Goal: Task Accomplishment & Management: Use online tool/utility

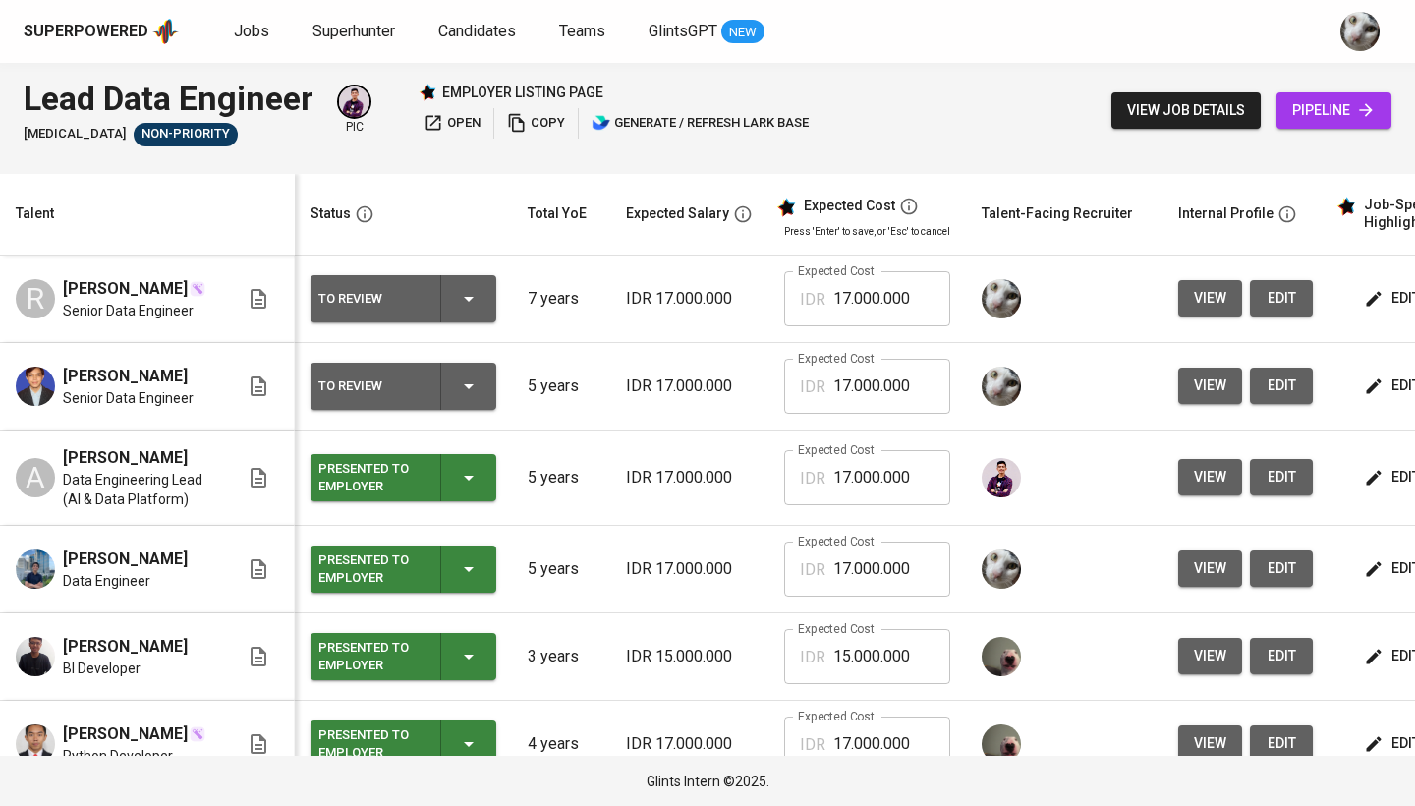
scroll to position [0, 259]
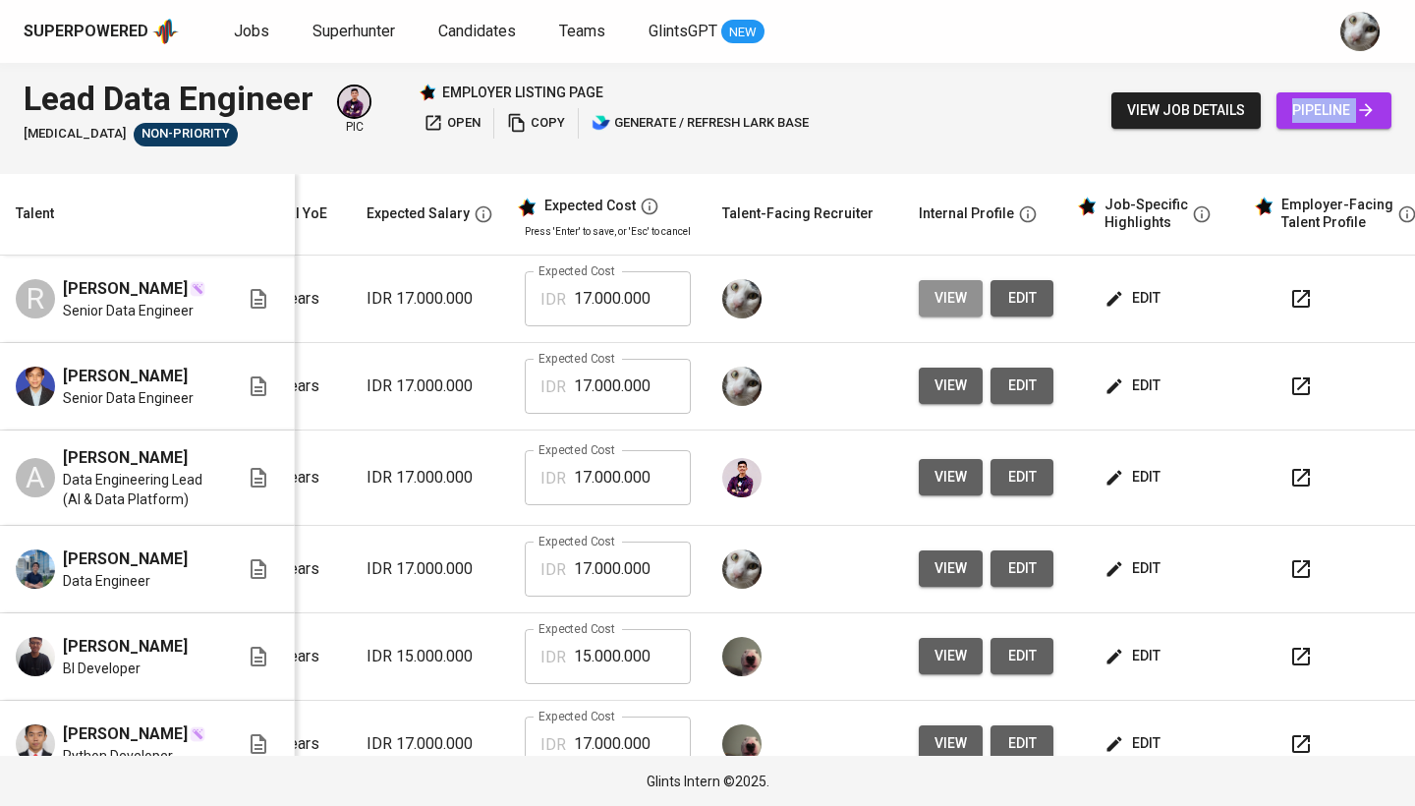
click at [935, 296] on span "view" at bounding box center [951, 298] width 32 height 25
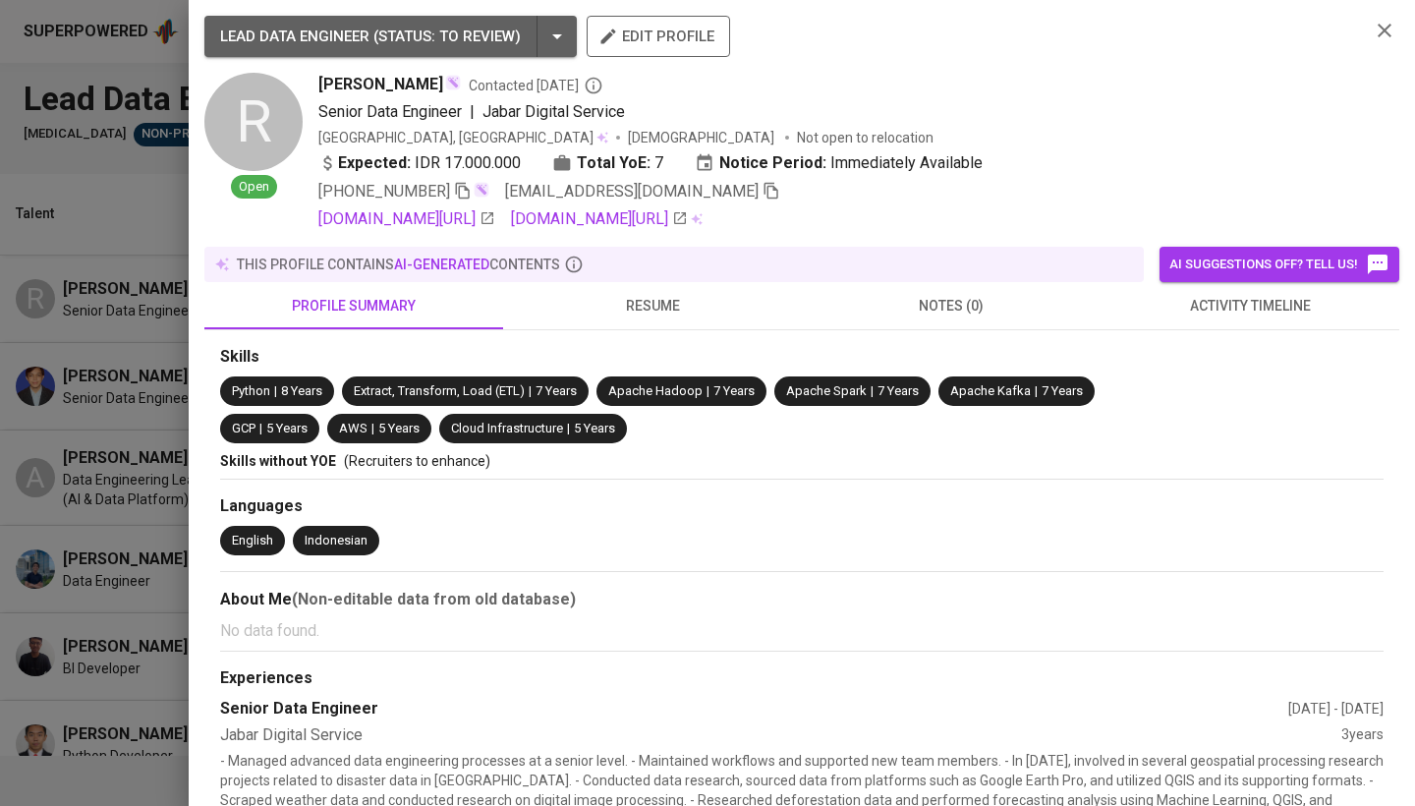
click at [765, 193] on icon "button" at bounding box center [772, 191] width 14 height 17
click at [102, 320] on div at bounding box center [707, 403] width 1415 height 806
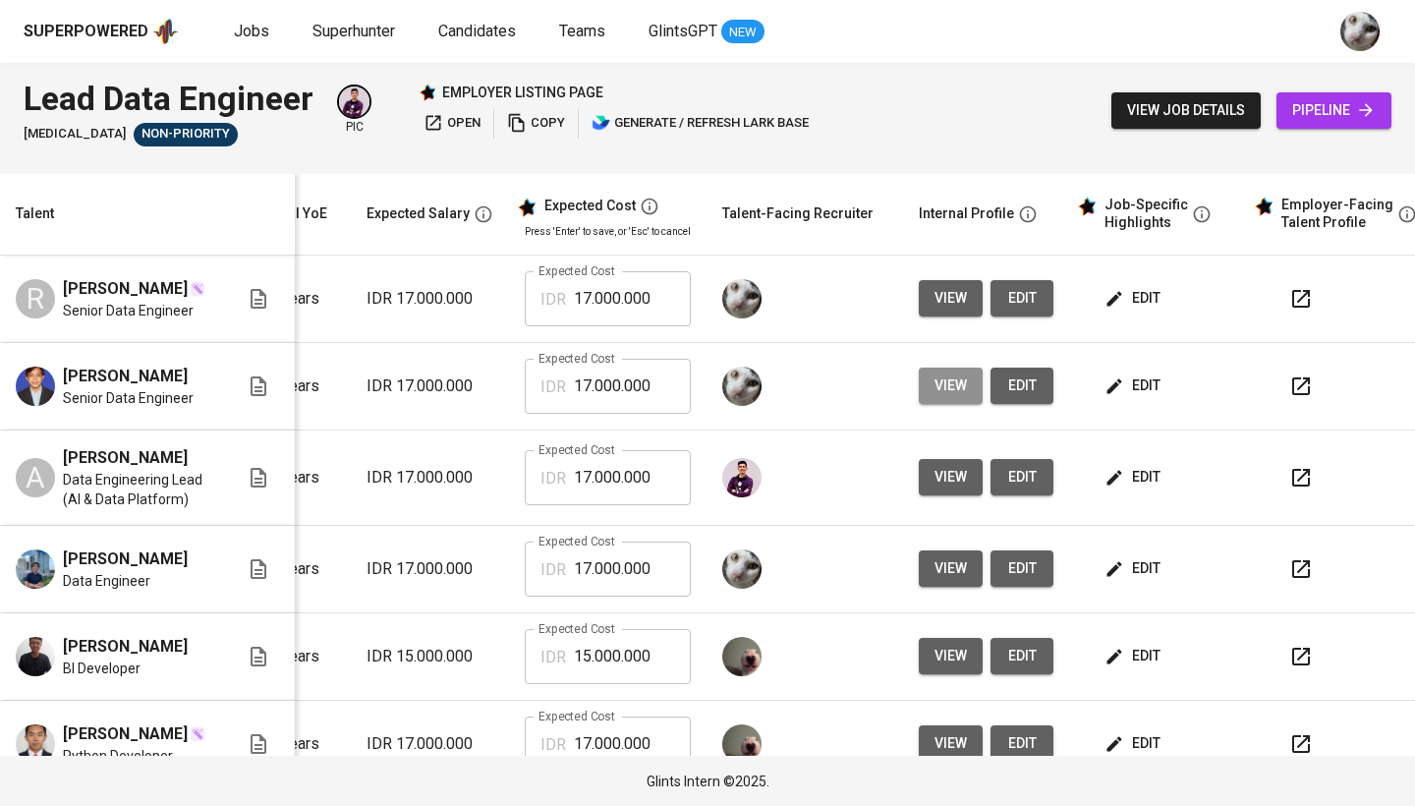
click at [940, 388] on span "view" at bounding box center [951, 386] width 32 height 25
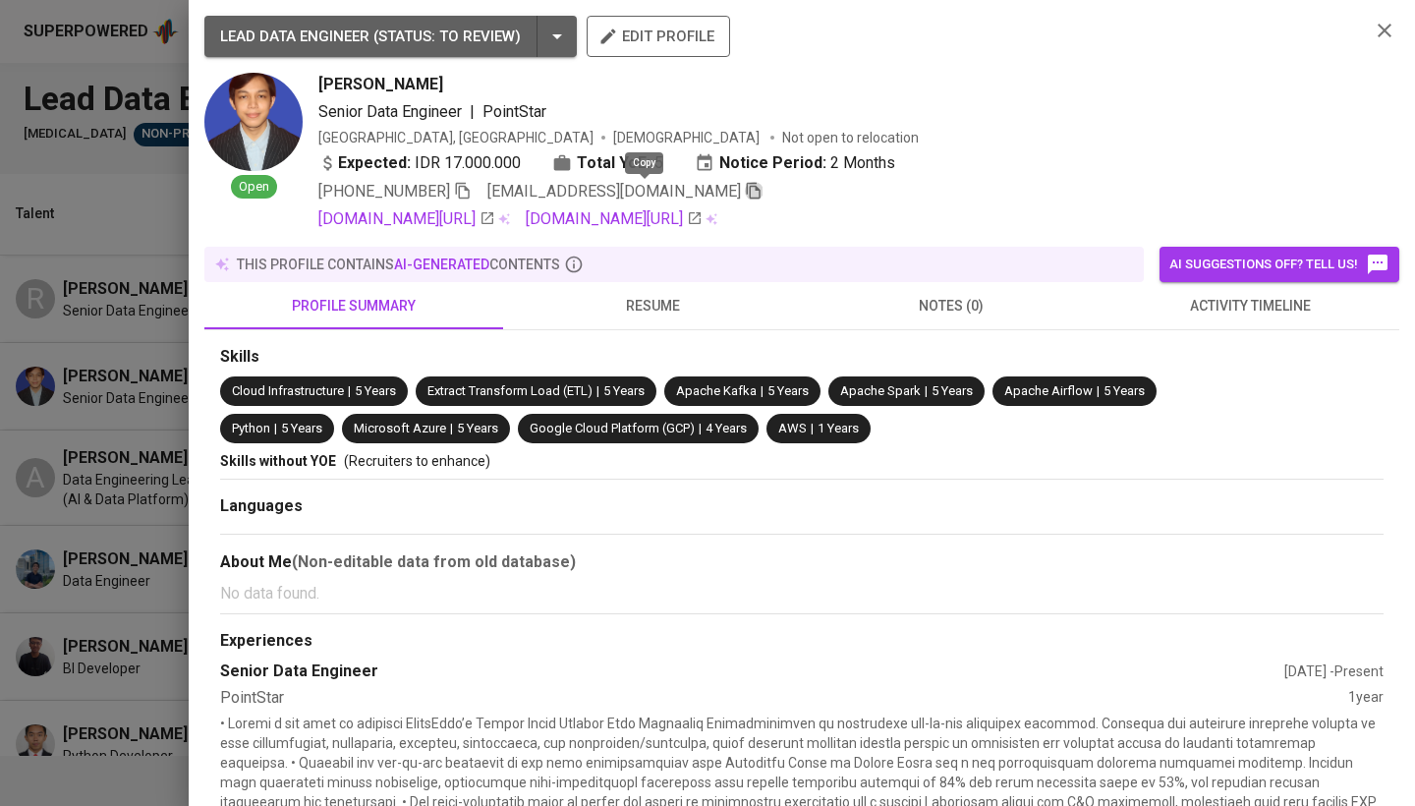
click at [745, 196] on icon "button" at bounding box center [754, 191] width 18 height 18
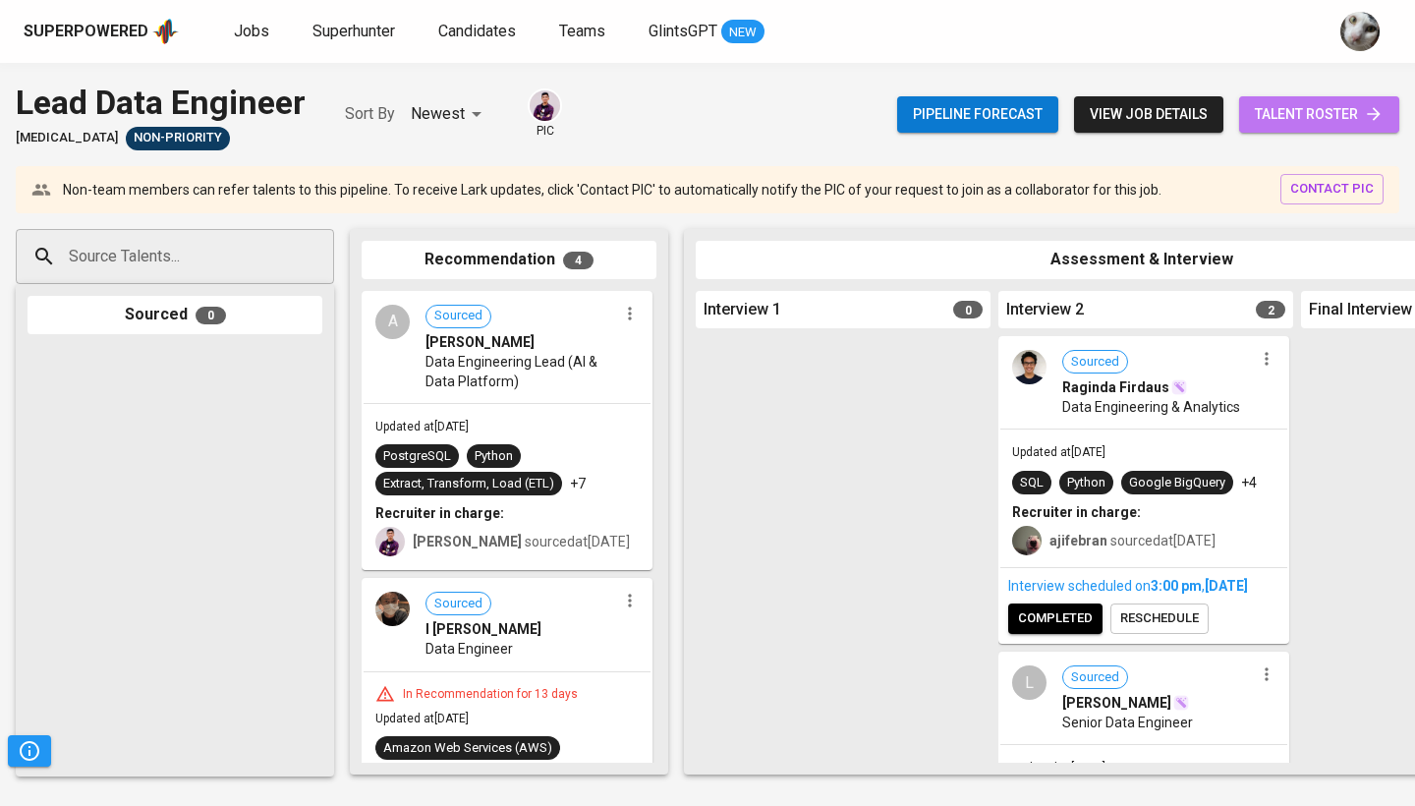
click at [1260, 117] on span "talent roster" at bounding box center [1319, 114] width 129 height 25
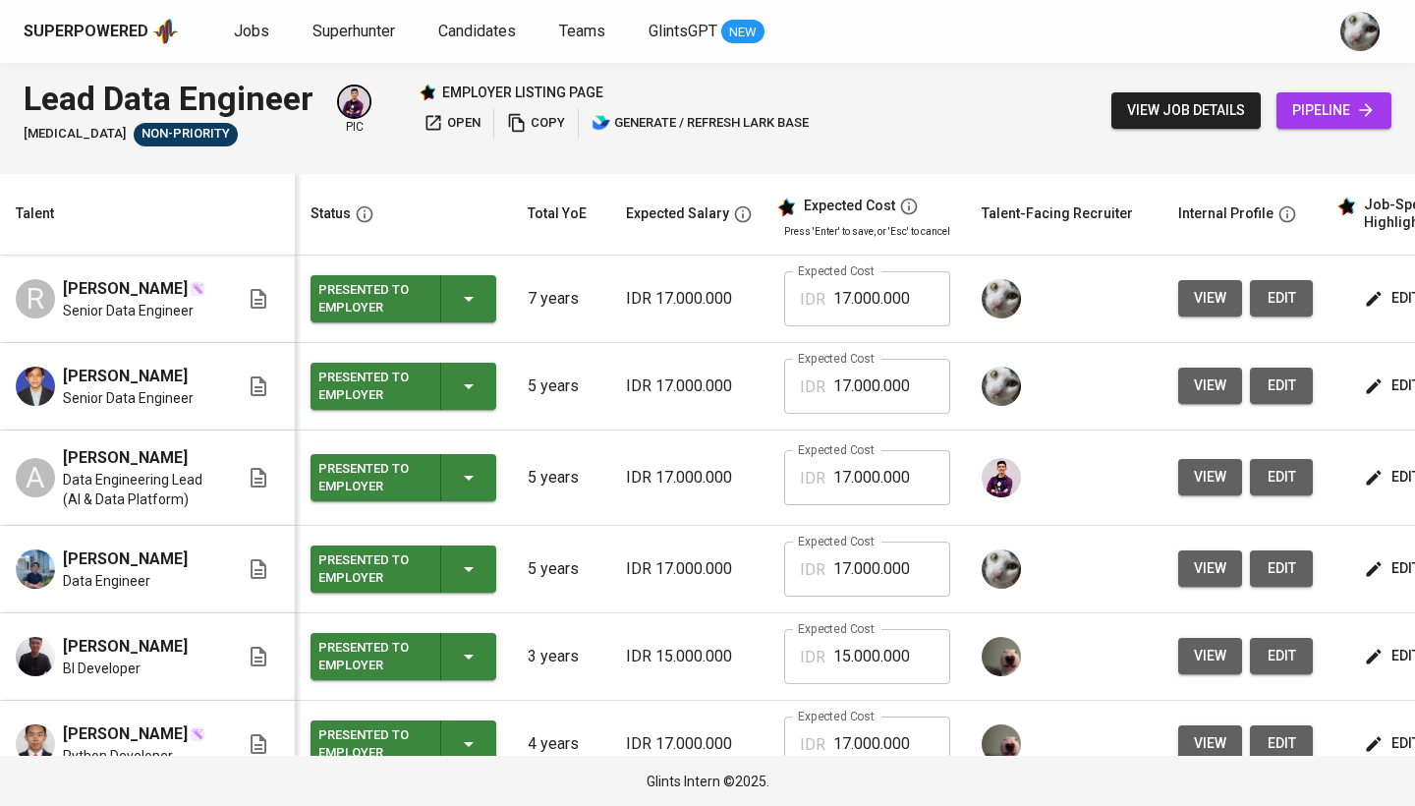
click at [1307, 117] on span "pipeline" at bounding box center [1335, 110] width 84 height 25
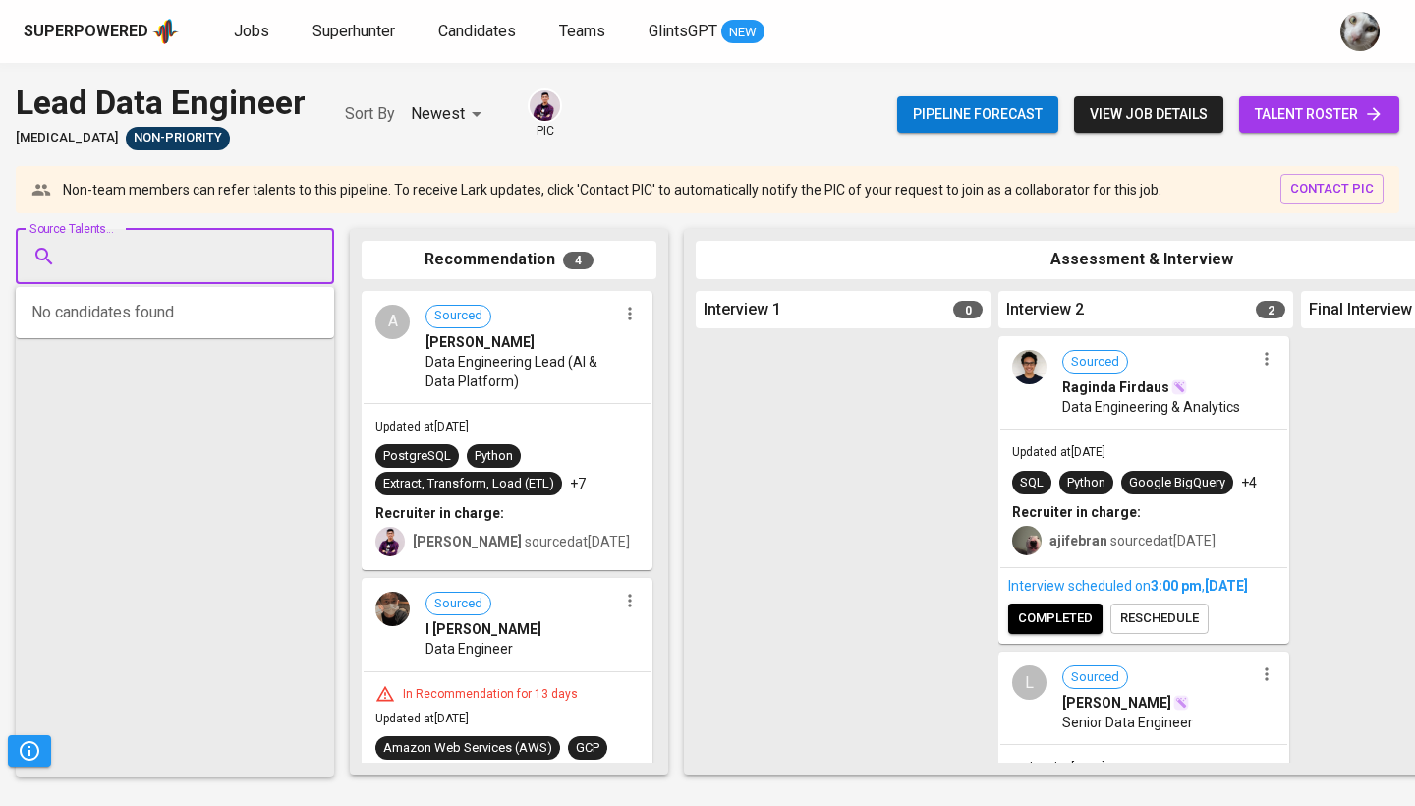
click at [108, 268] on input "Source Talents..." at bounding box center [167, 256] width 206 height 37
paste input "[EMAIL_ADDRESS][DOMAIN_NAME]"
type input "[EMAIL_ADDRESS][DOMAIN_NAME]"
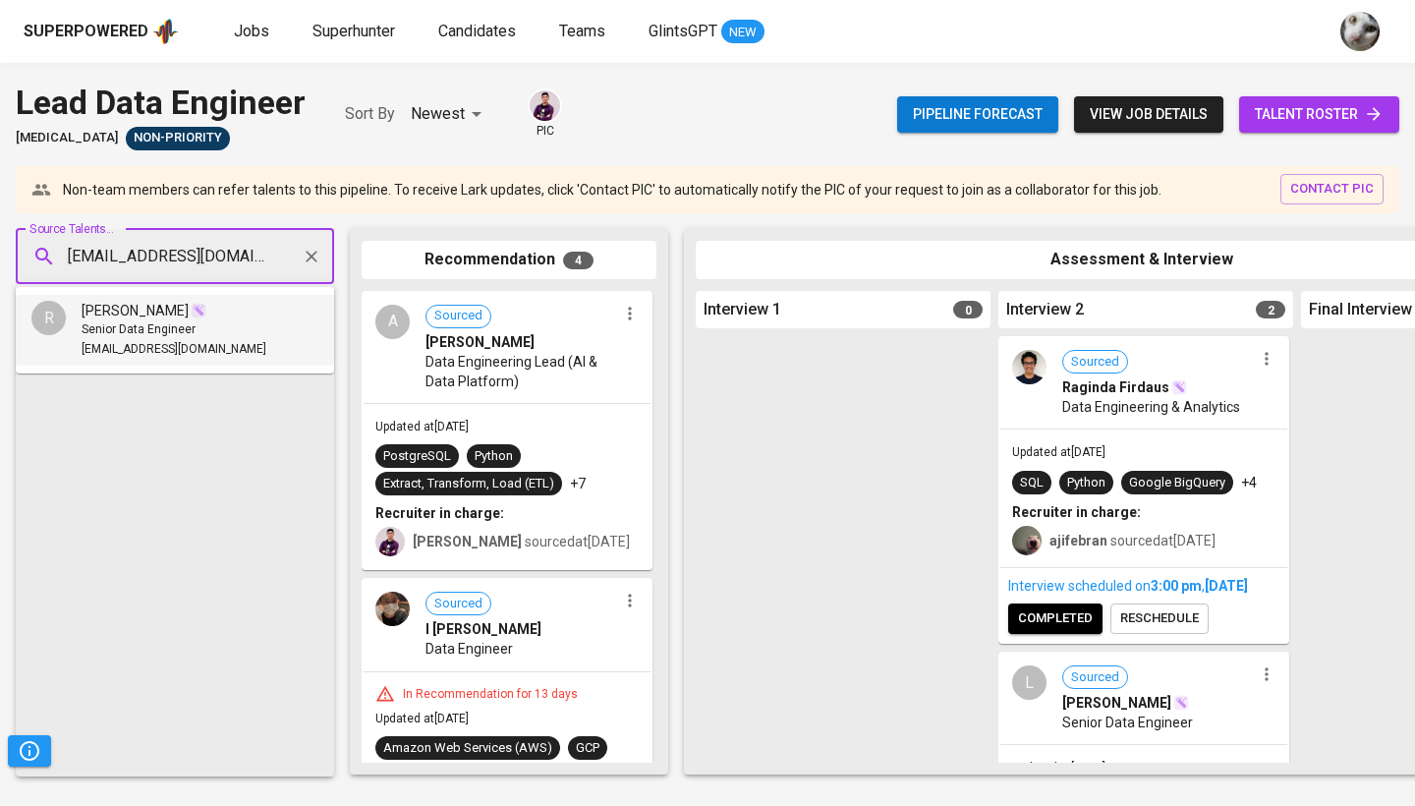
click at [125, 320] on span "Senior Data Engineer" at bounding box center [139, 330] width 114 height 20
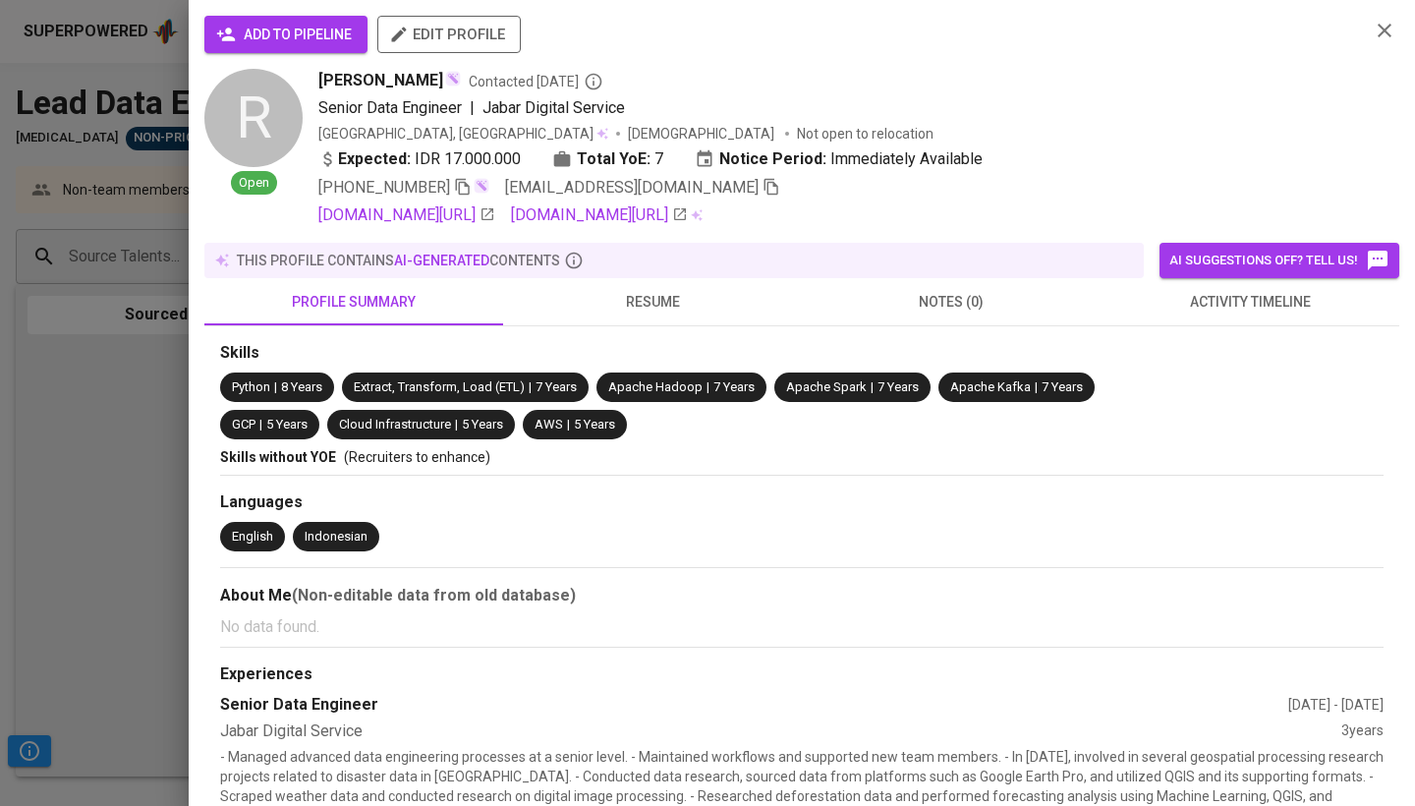
click at [292, 36] on span "add to pipeline" at bounding box center [286, 35] width 132 height 25
